Goal: Information Seeking & Learning: Learn about a topic

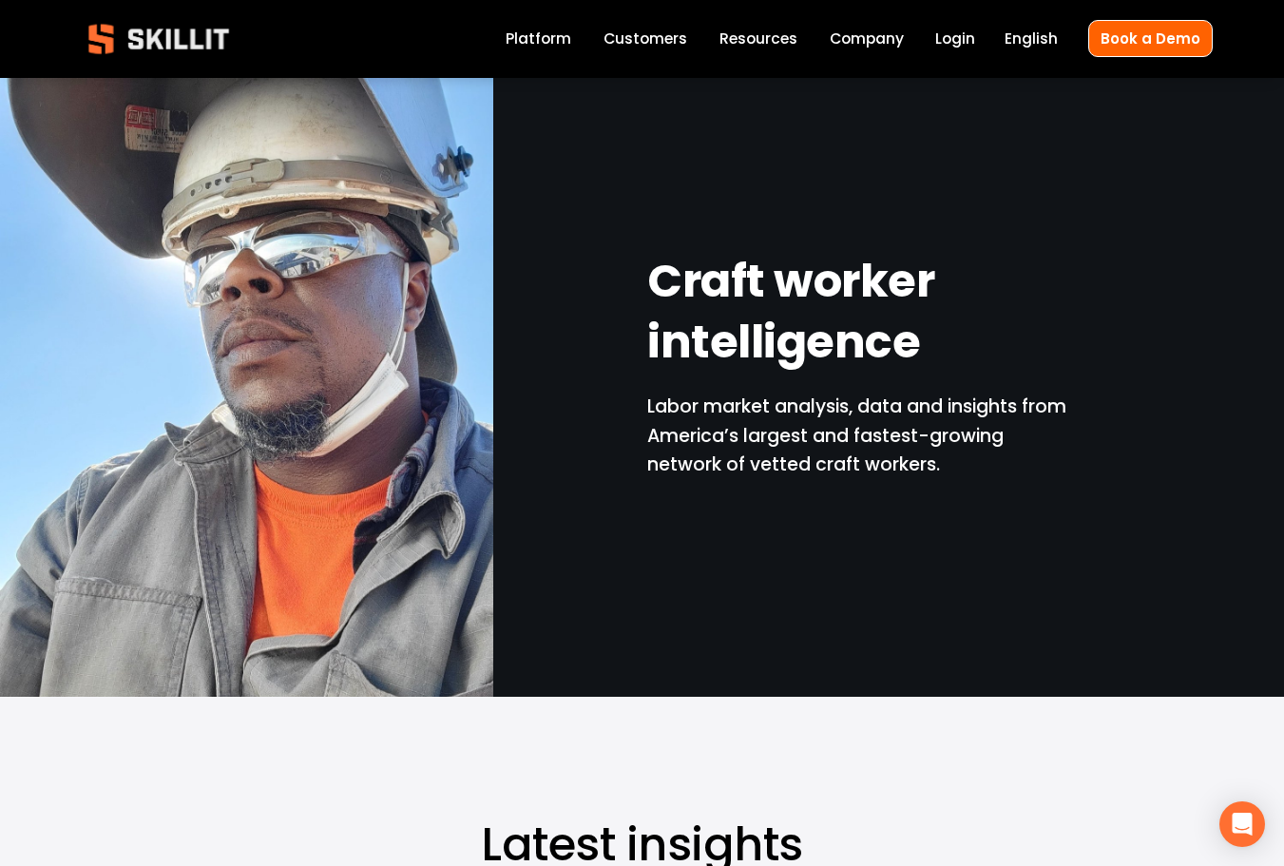
click at [854, 415] on p "Labor market analysis, data and insights from America’s largest and fastest-gro…" at bounding box center [857, 436] width 421 height 87
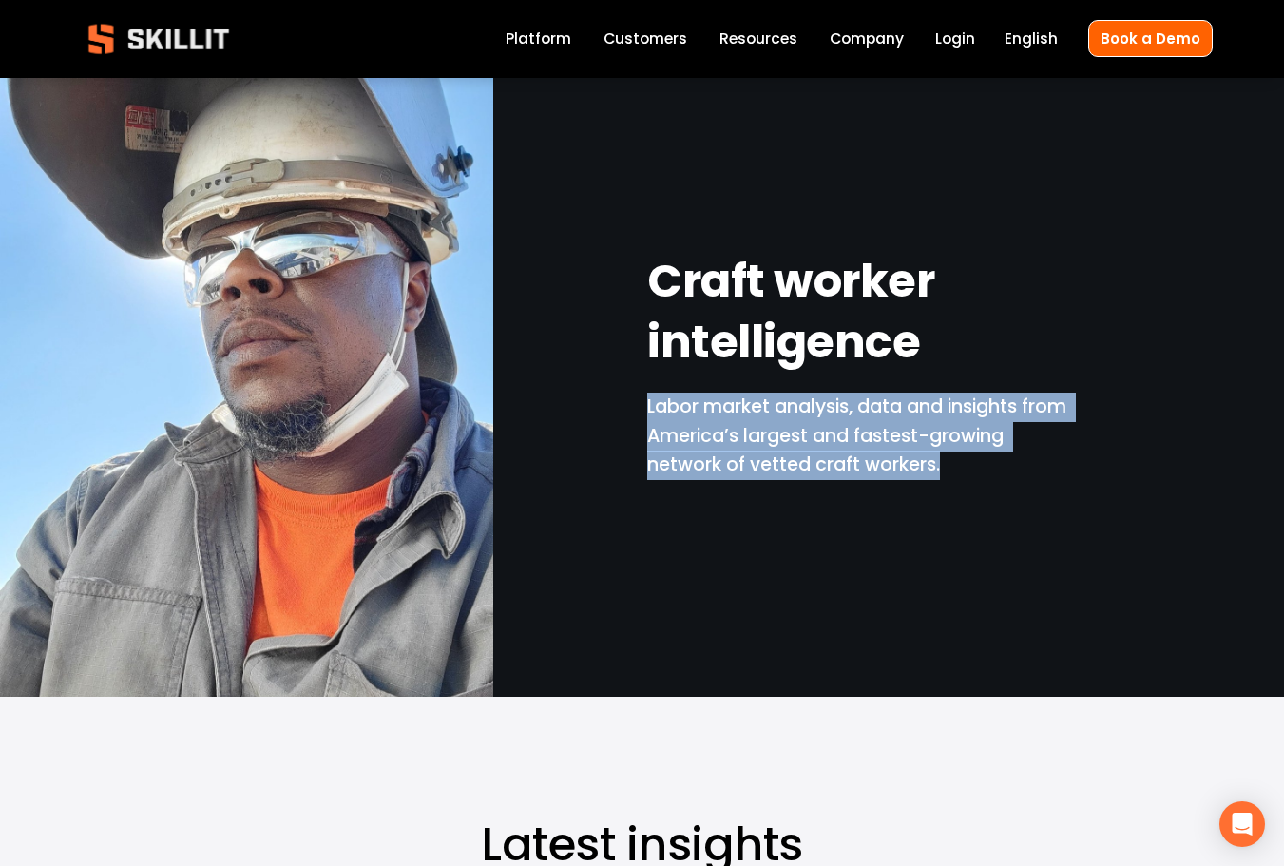
click at [854, 415] on p "Labor market analysis, data and insights from America’s largest and fastest-gro…" at bounding box center [857, 436] width 421 height 87
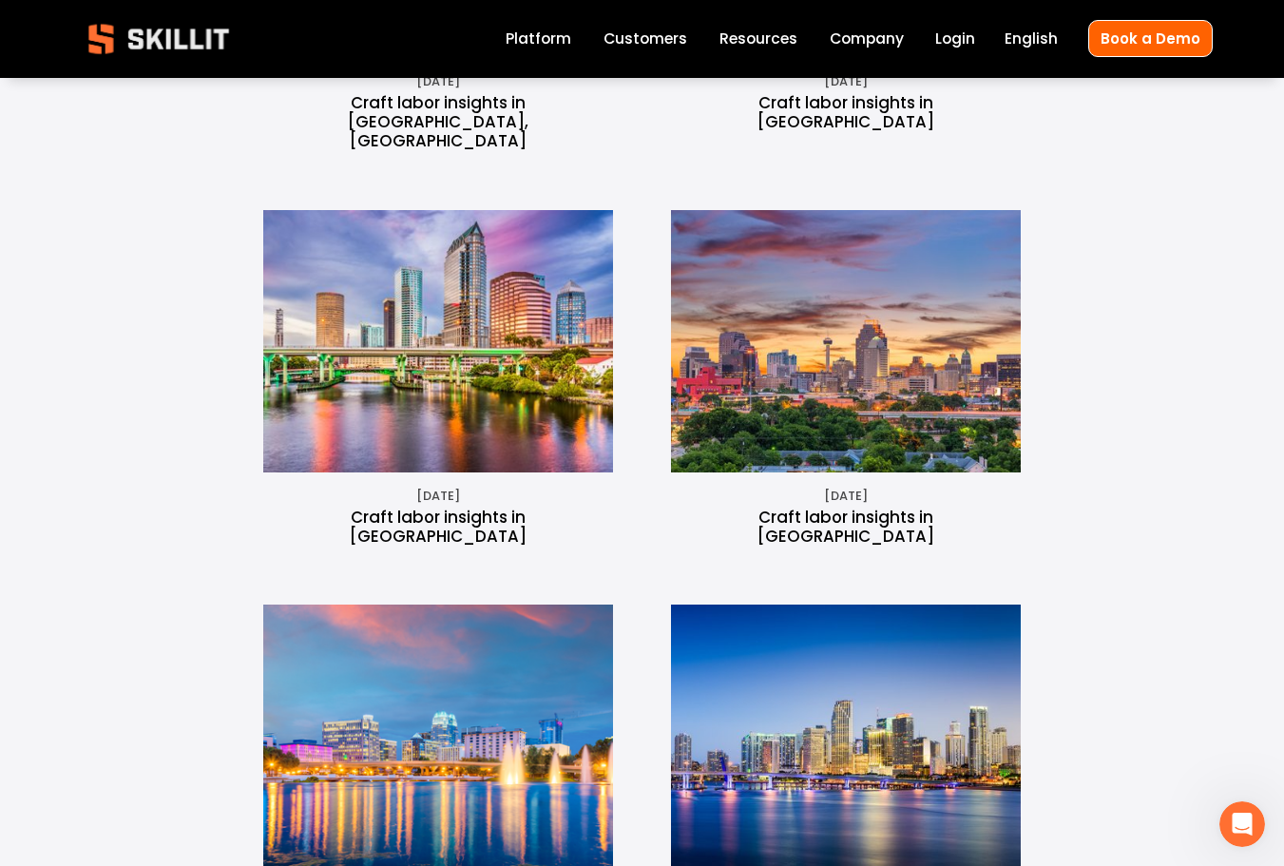
scroll to position [1236, 0]
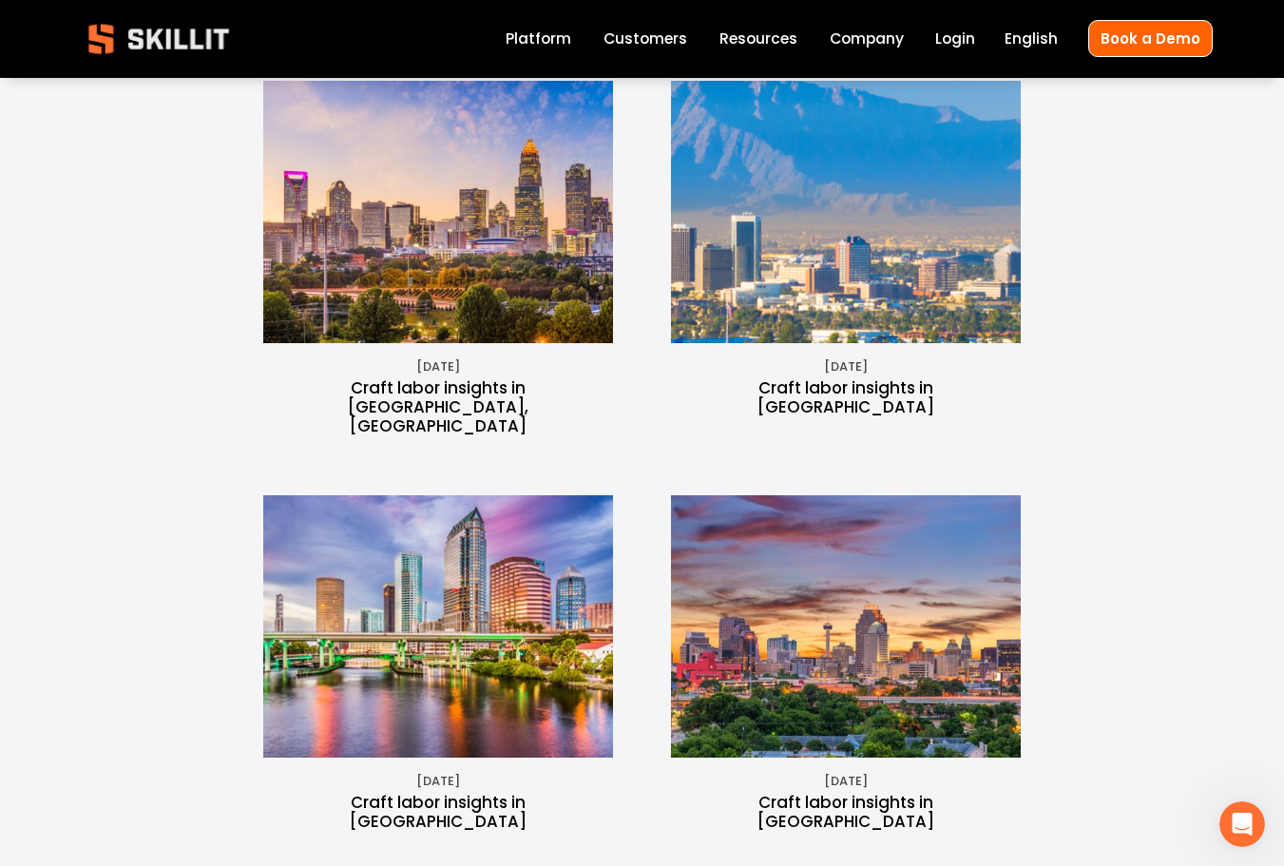
click at [328, 191] on img at bounding box center [438, 212] width 393 height 262
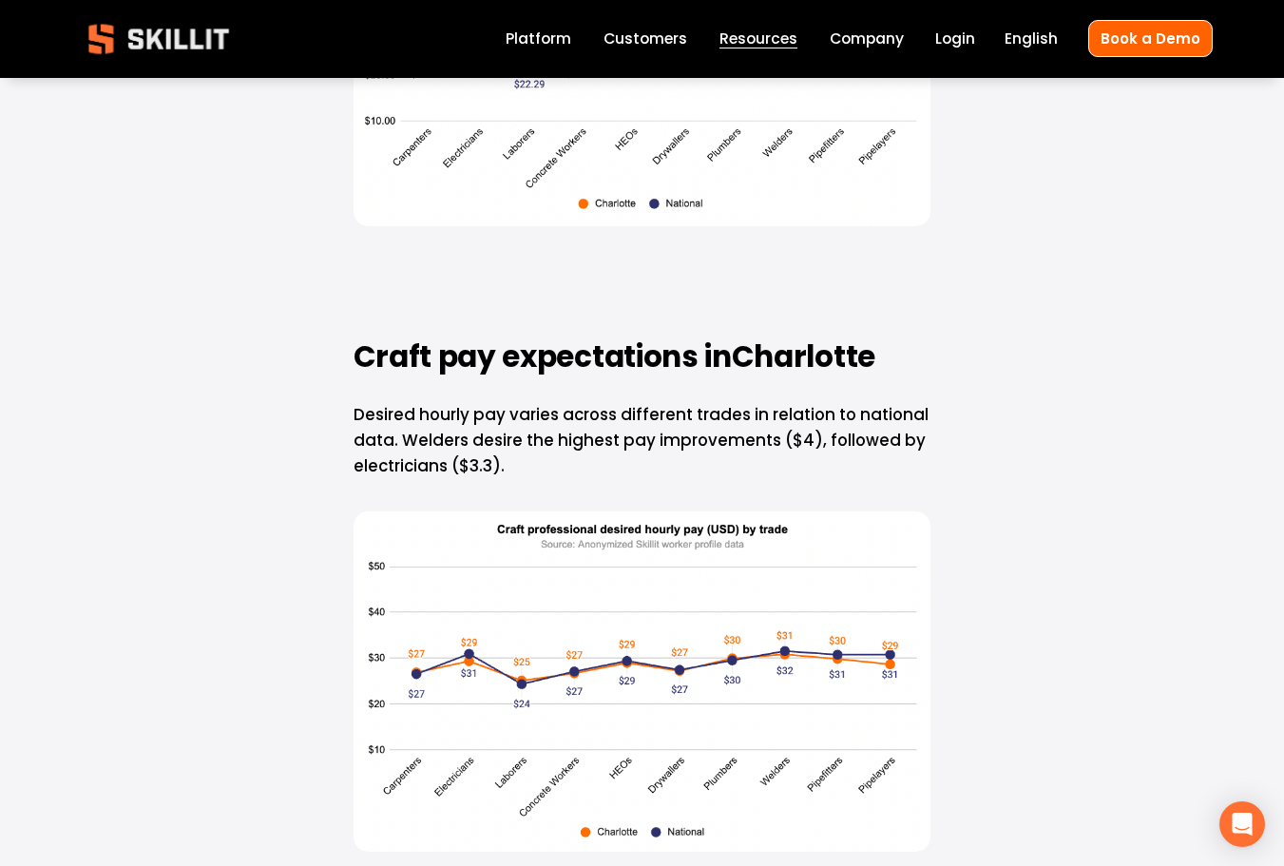
scroll to position [3137, 0]
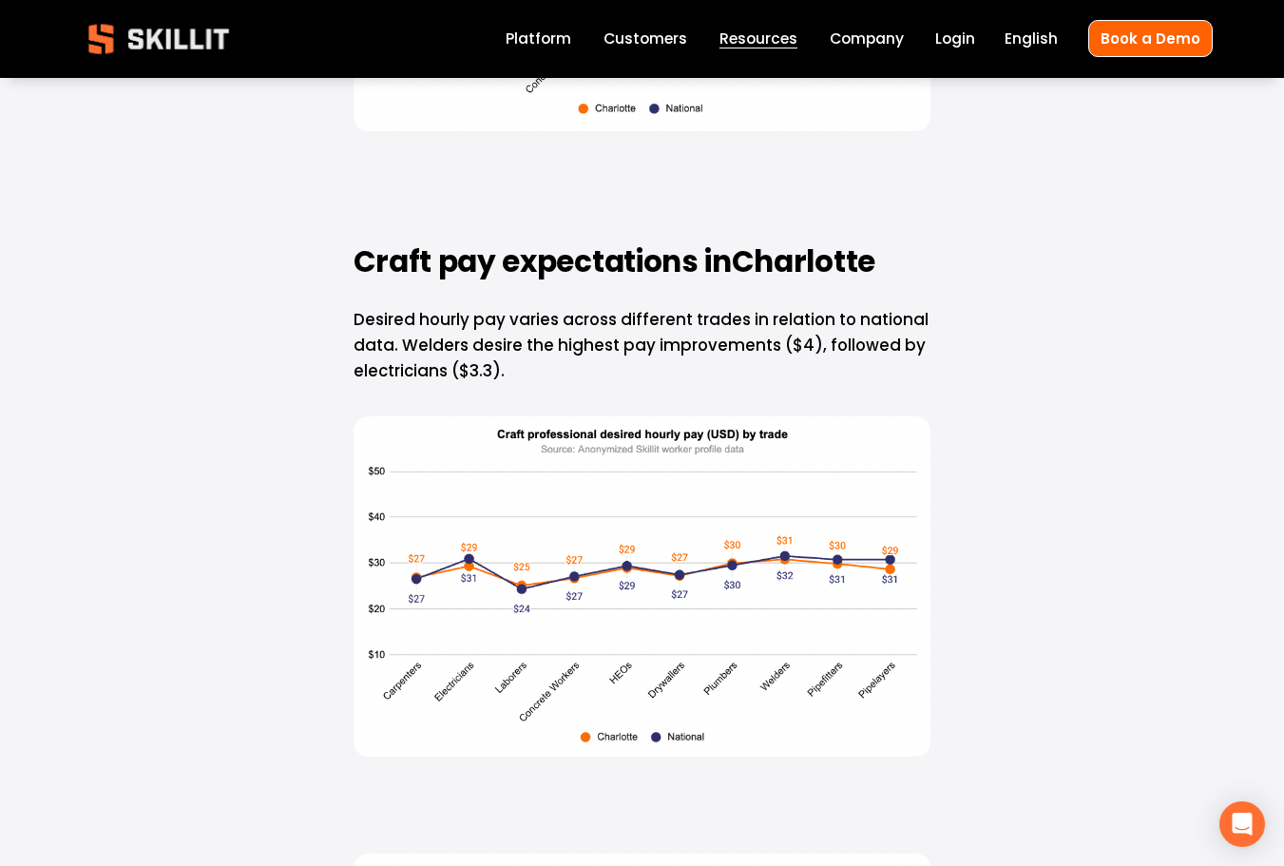
drag, startPoint x: 263, startPoint y: 727, endPoint x: 247, endPoint y: 725, distance: 16.3
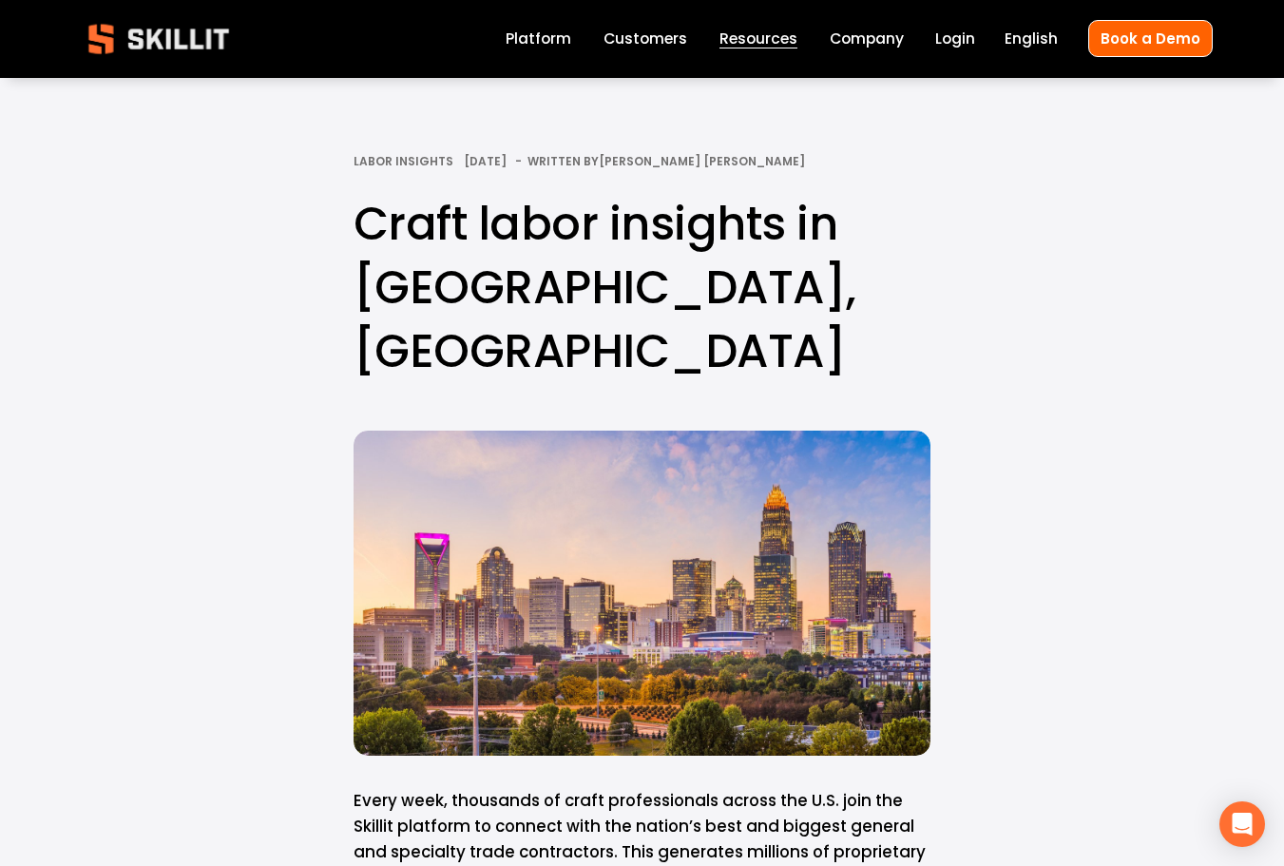
scroll to position [285, 0]
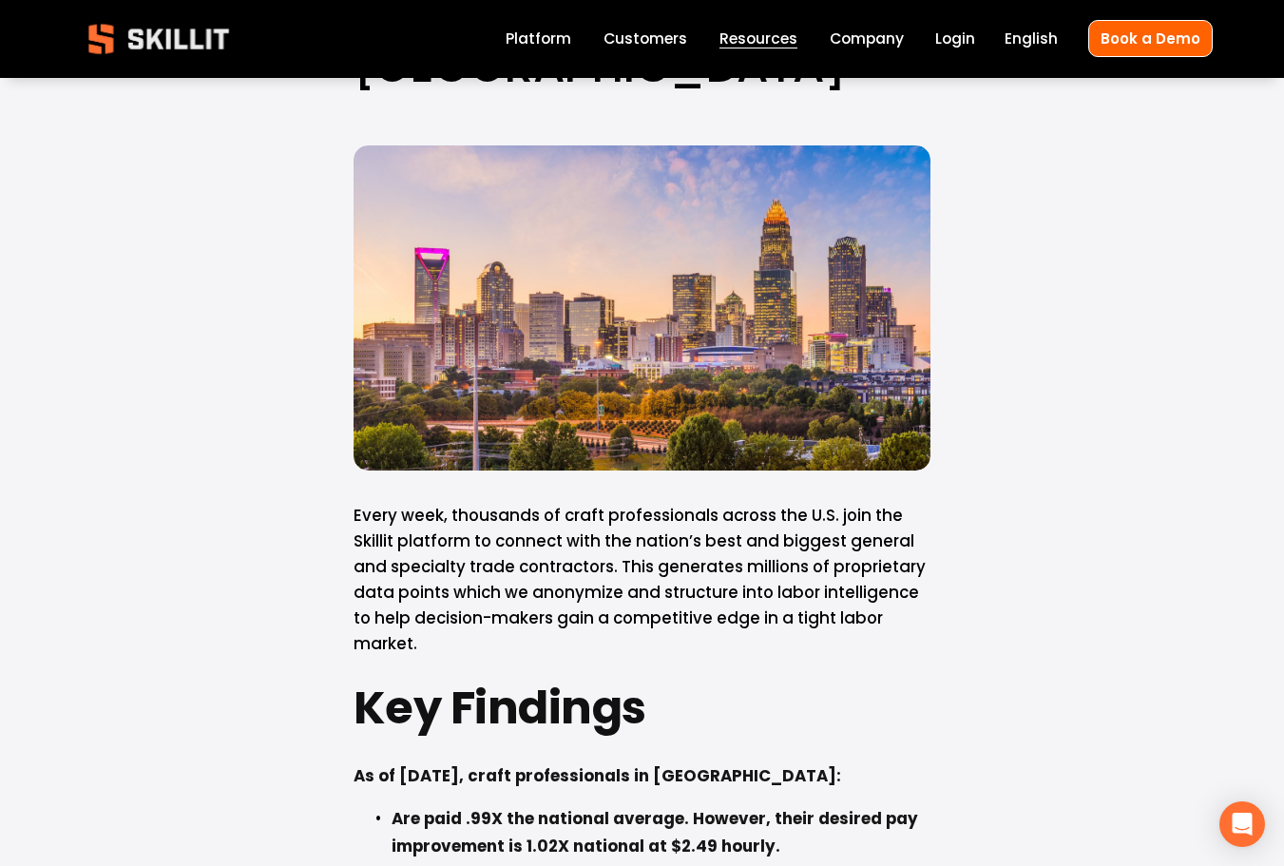
click at [373, 504] on span "Every week, thousands of craft professionals across the U.S. join the Skillit p…" at bounding box center [642, 579] width 576 height 150
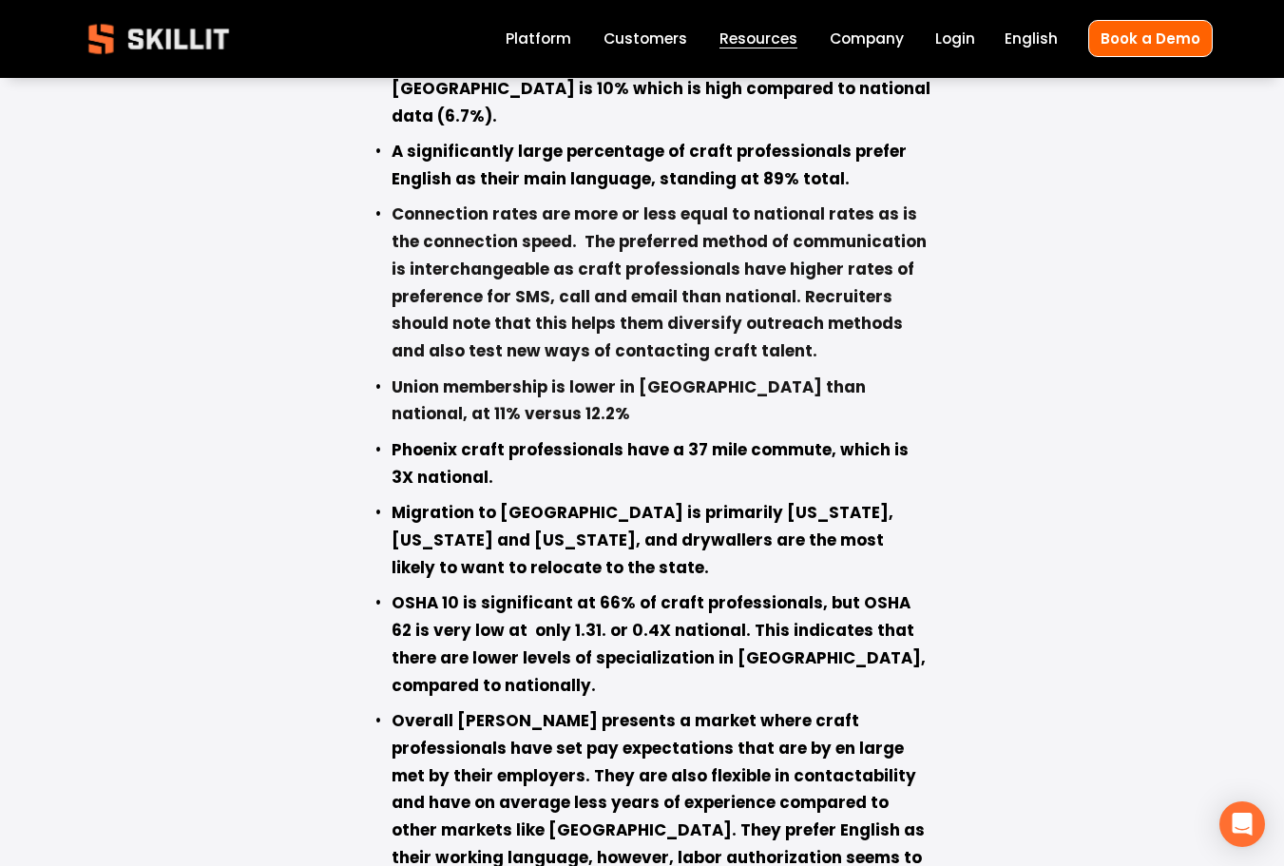
scroll to position [2661, 0]
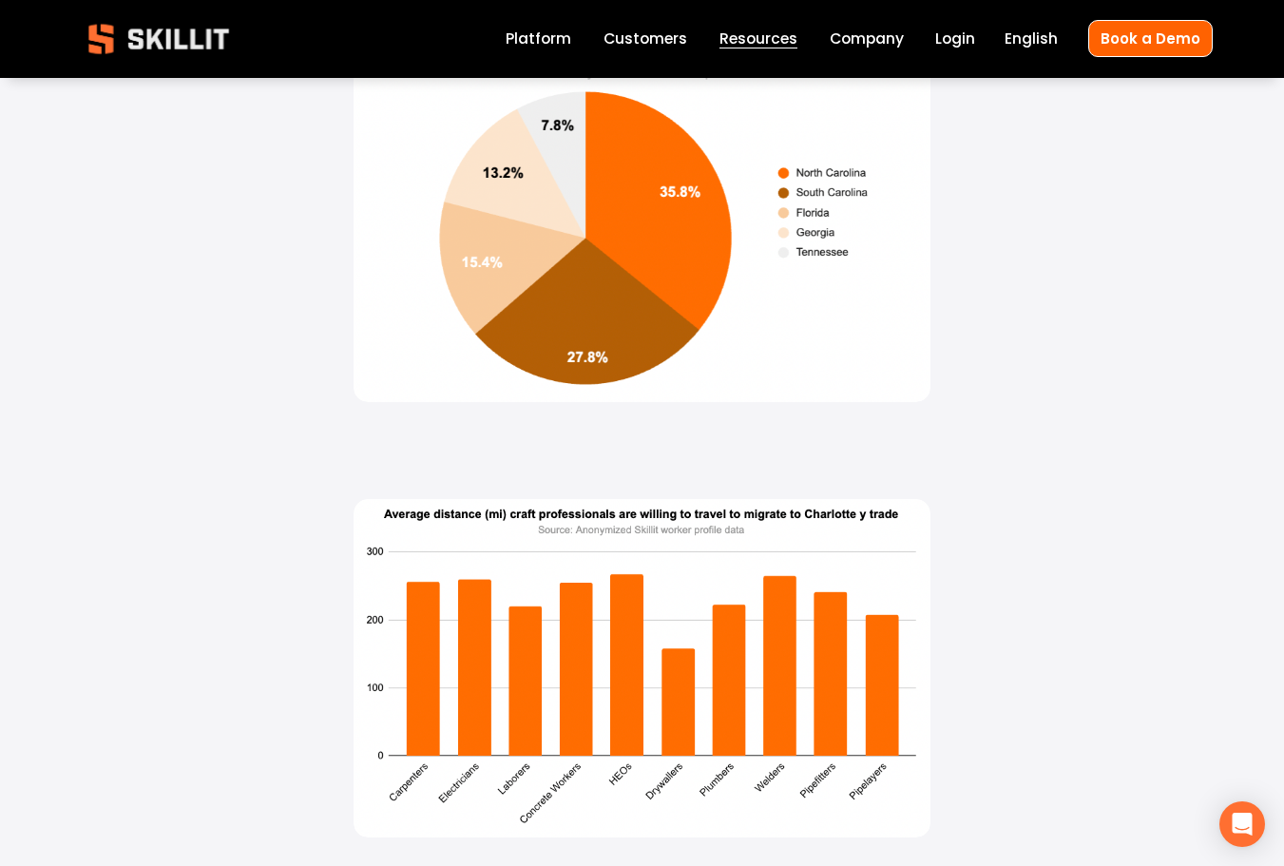
scroll to position [18059, 0]
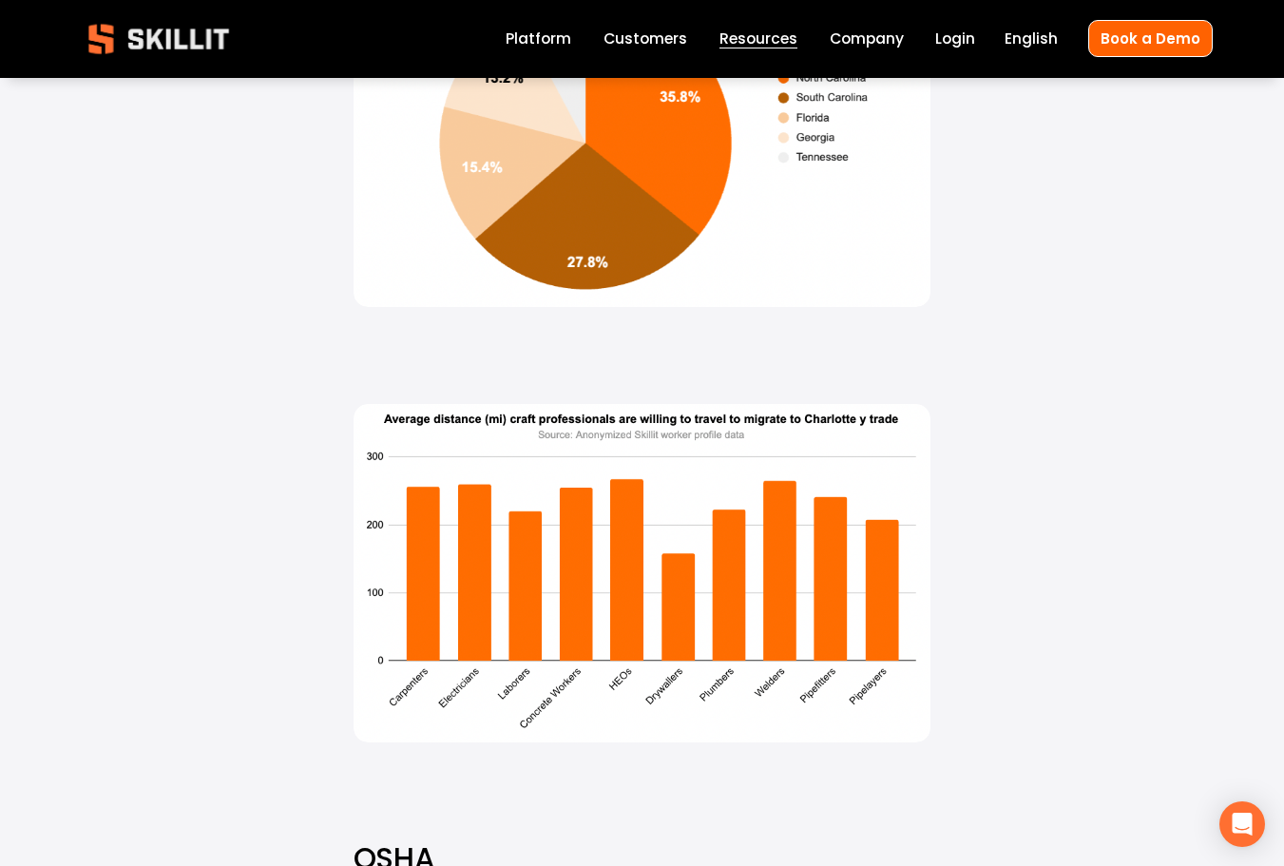
scroll to position [17109, 0]
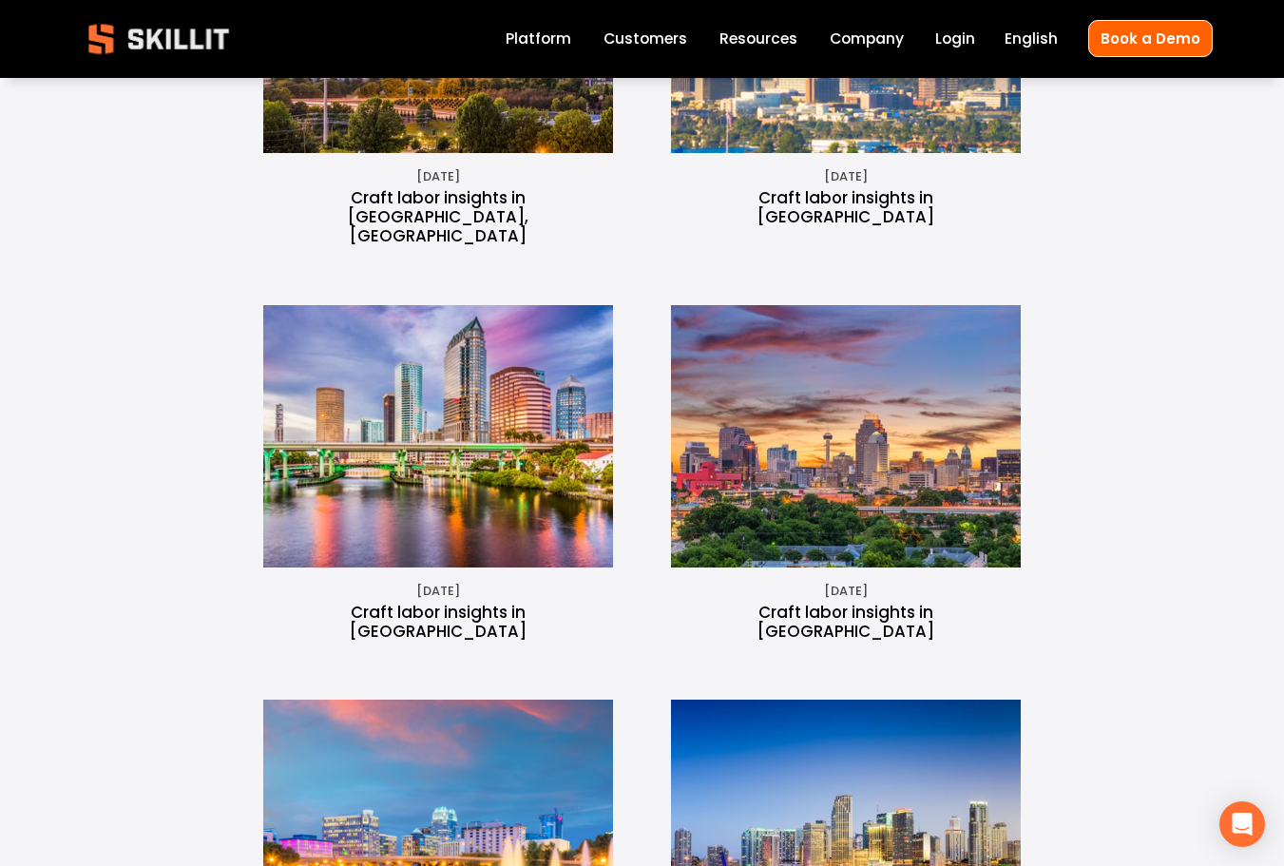
scroll to position [1236, 0]
